Goal: Complete application form: Complete application form

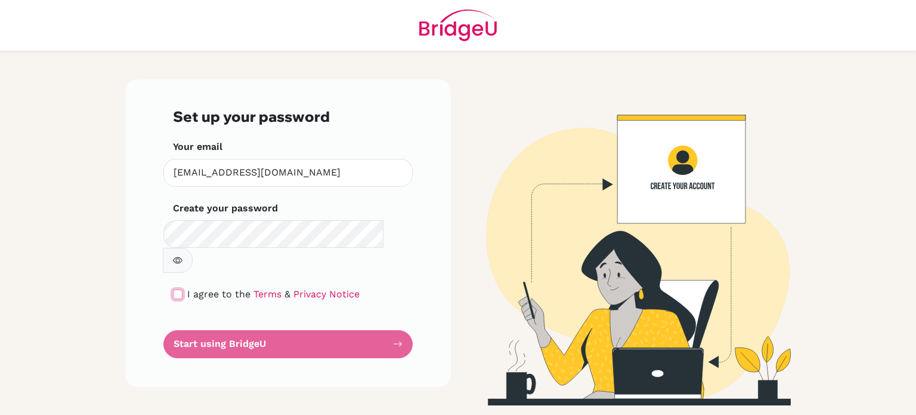
click at [177, 289] on input "checkbox" at bounding box center [178, 294] width 10 height 10
checkbox input "true"
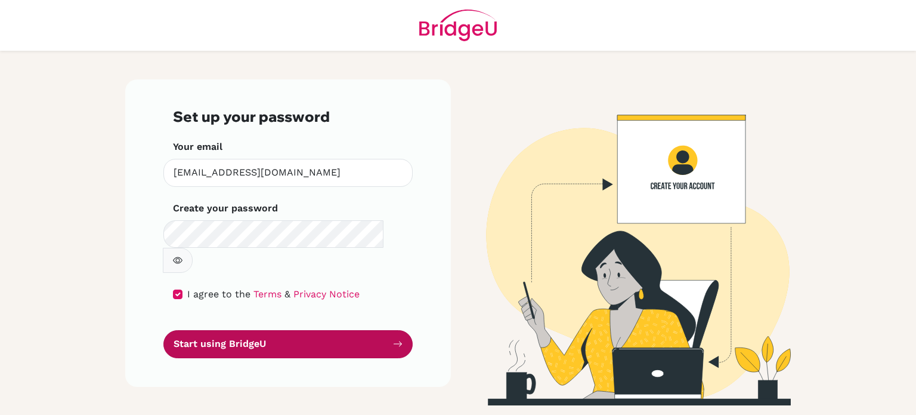
click at [211, 330] on button "Start using BridgeU" at bounding box center [287, 344] width 249 height 28
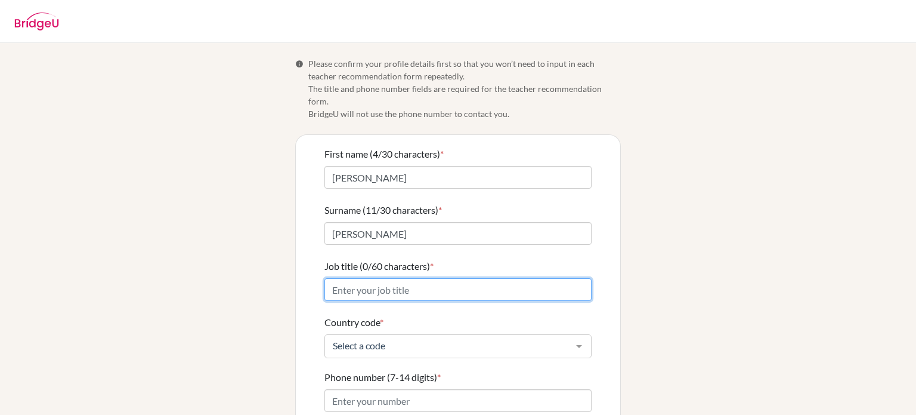
click at [379, 280] on input "Job title (0/60 characters) *" at bounding box center [457, 289] width 267 height 23
type input "AP"
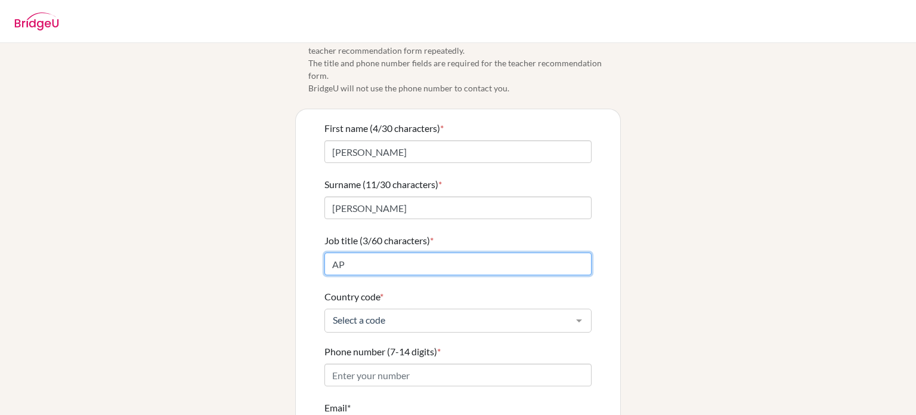
scroll to position [26, 0]
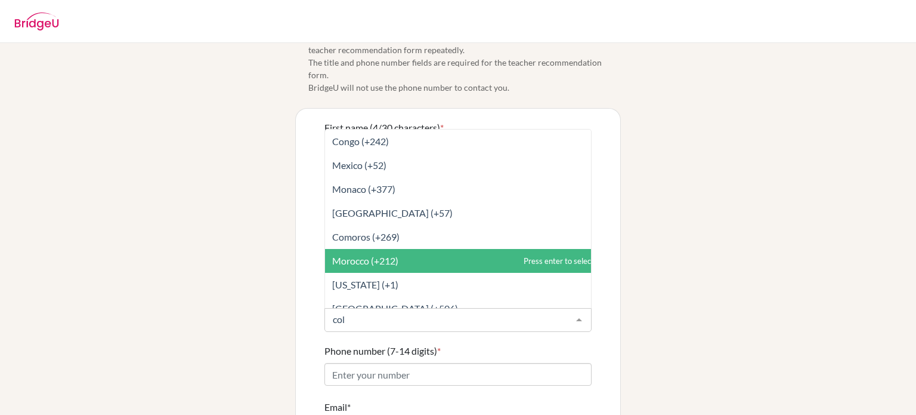
type input "colo"
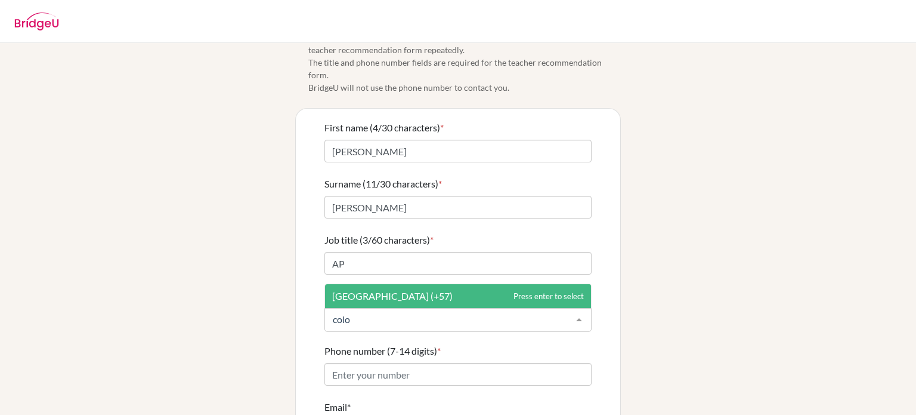
click at [378, 290] on span "[GEOGRAPHIC_DATA] (+57)" at bounding box center [392, 295] width 120 height 11
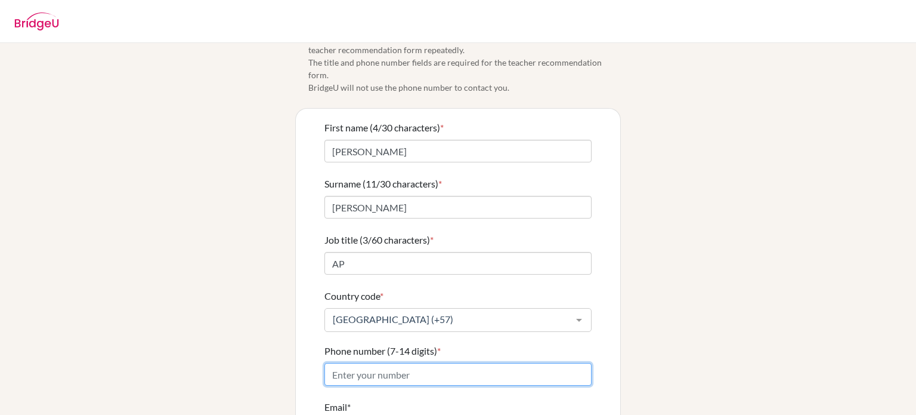
click at [369, 363] on input "Phone number (7-14 digits) *" at bounding box center [457, 374] width 267 height 23
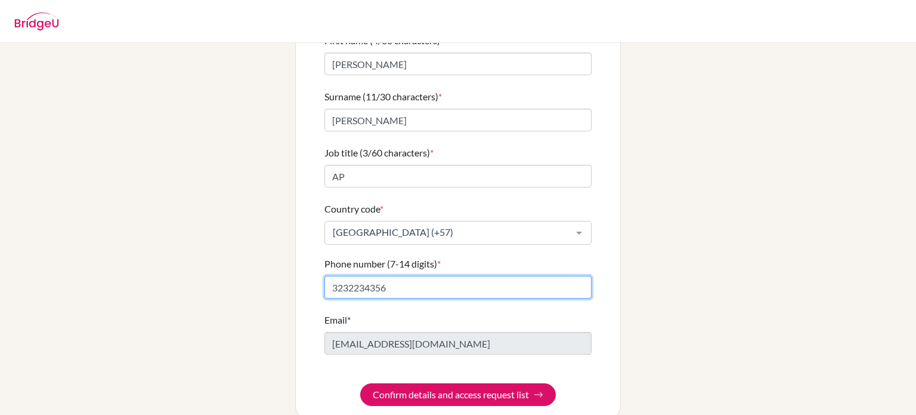
scroll to position [118, 0]
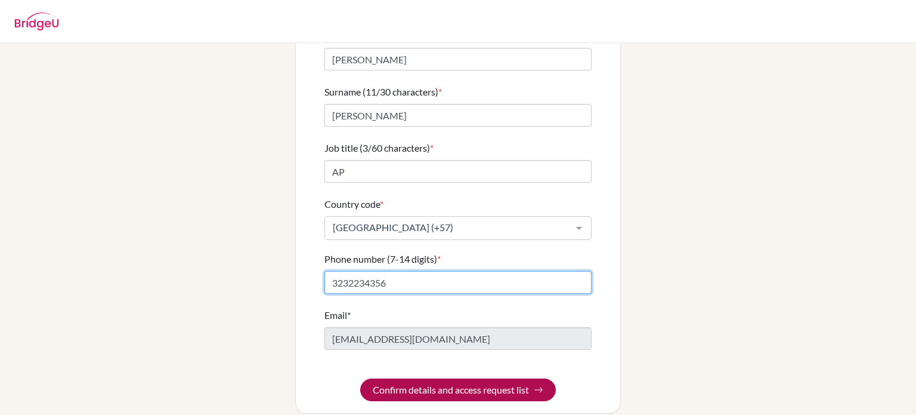
type input "3232234356"
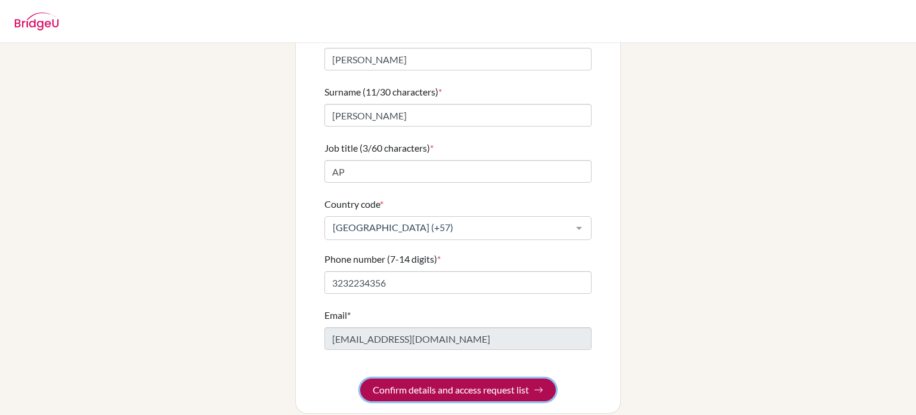
click at [437, 382] on button "Confirm details and access request list" at bounding box center [458, 389] width 196 height 23
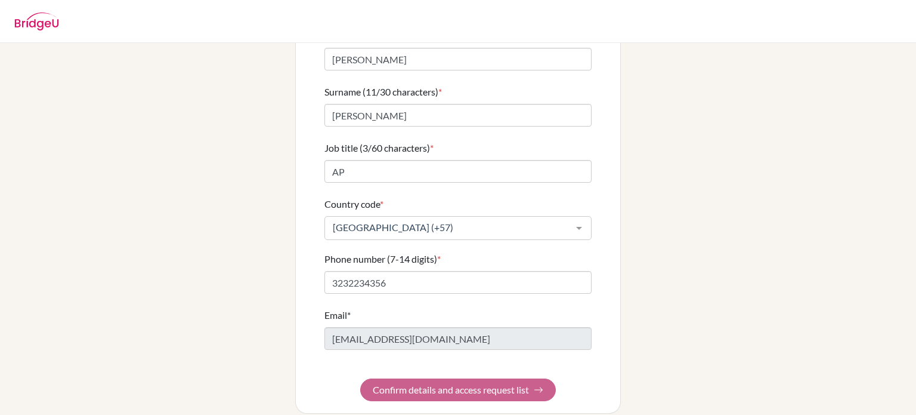
scroll to position [0, 0]
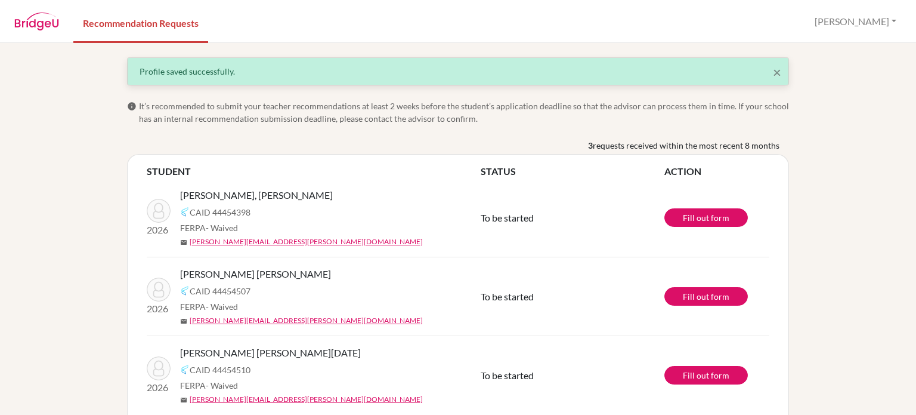
scroll to position [23, 0]
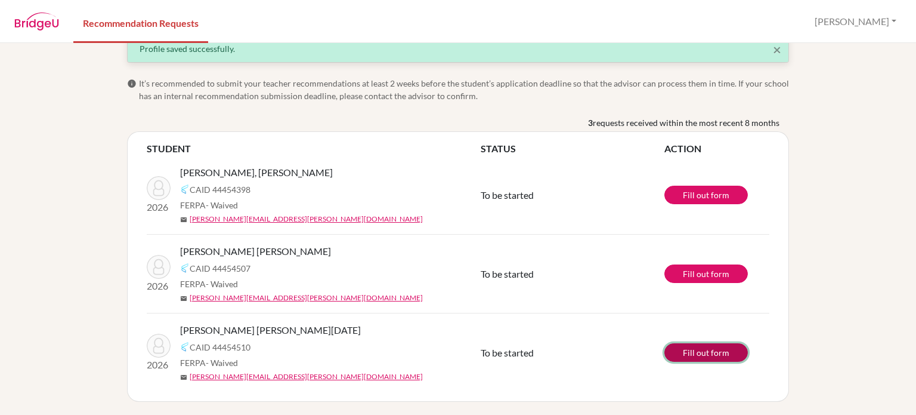
click at [704, 357] on link "Fill out form" at bounding box center [706, 352] width 84 height 18
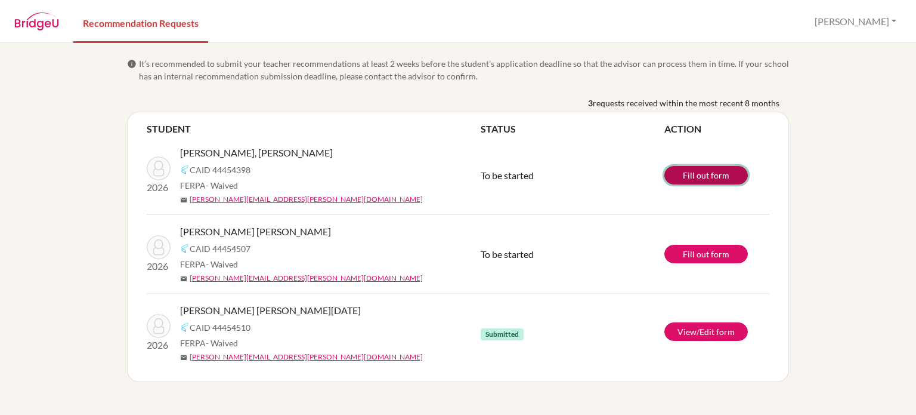
click at [691, 174] on link "Fill out form" at bounding box center [706, 175] width 84 height 18
click at [685, 177] on link "Fill out form" at bounding box center [706, 175] width 84 height 18
